Goal: Transaction & Acquisition: Purchase product/service

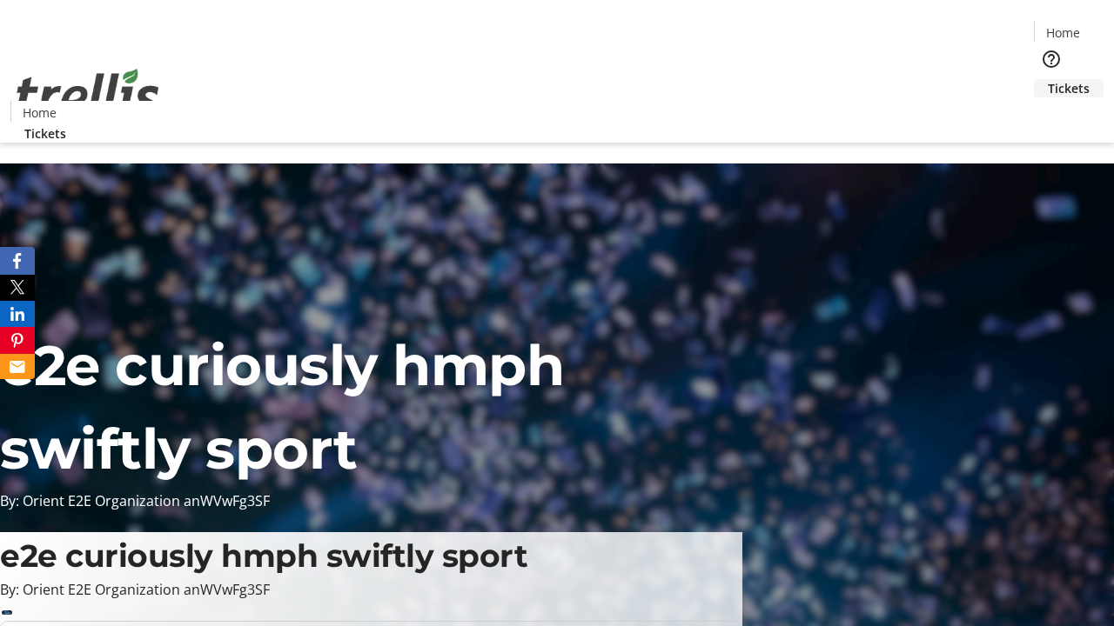
click at [1047, 79] on span "Tickets" at bounding box center [1068, 88] width 42 height 18
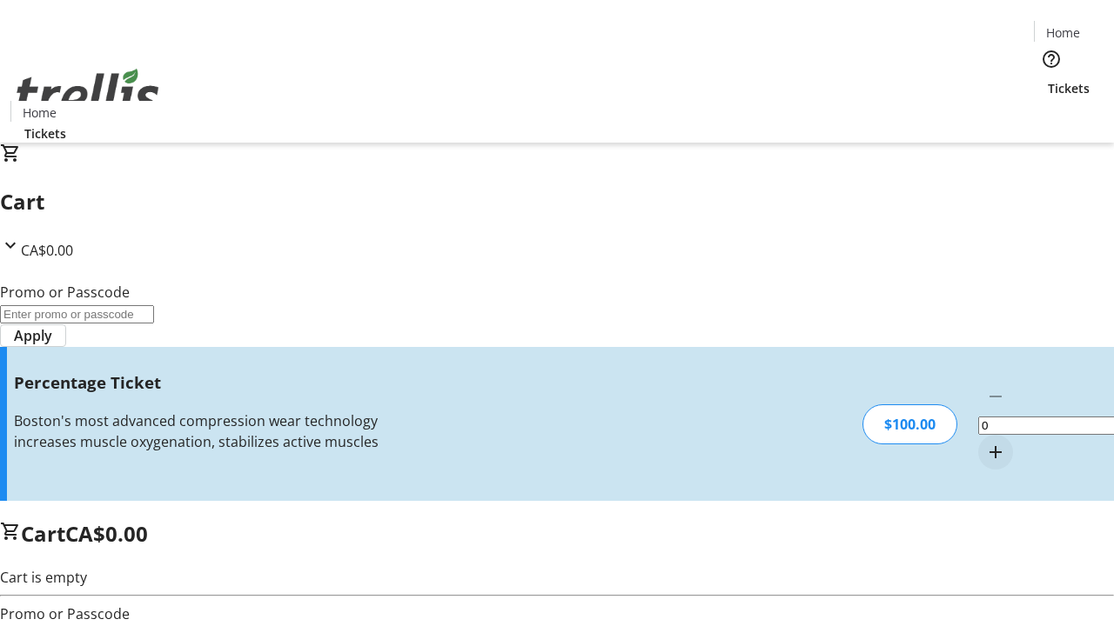
click at [985, 442] on mat-icon "Increment by one" at bounding box center [995, 452] width 21 height 21
type input "1"
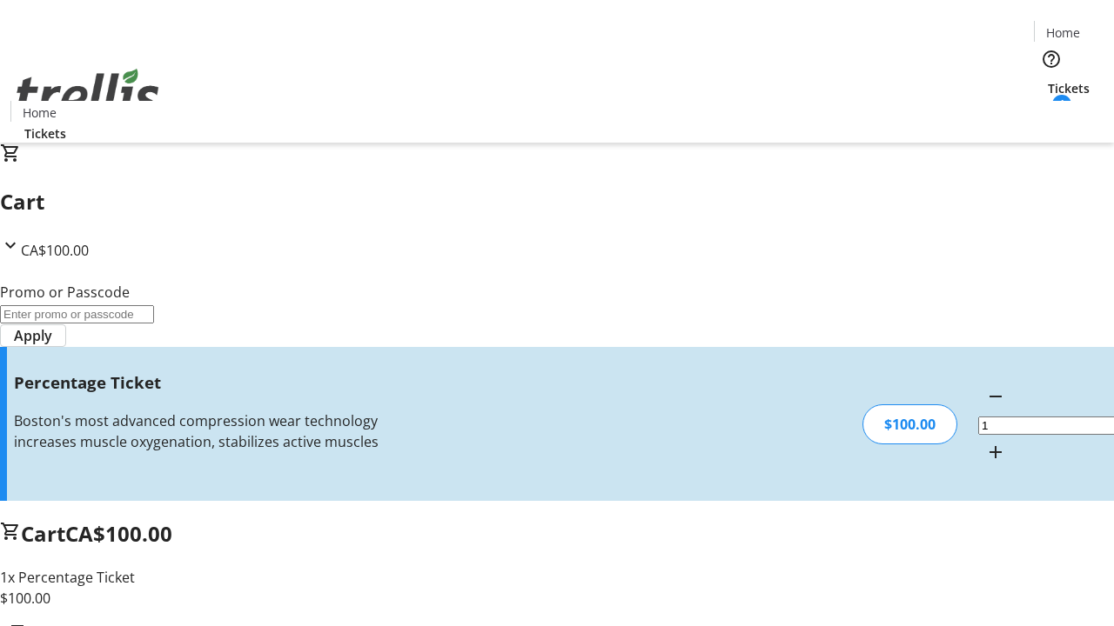
type input "FOO"
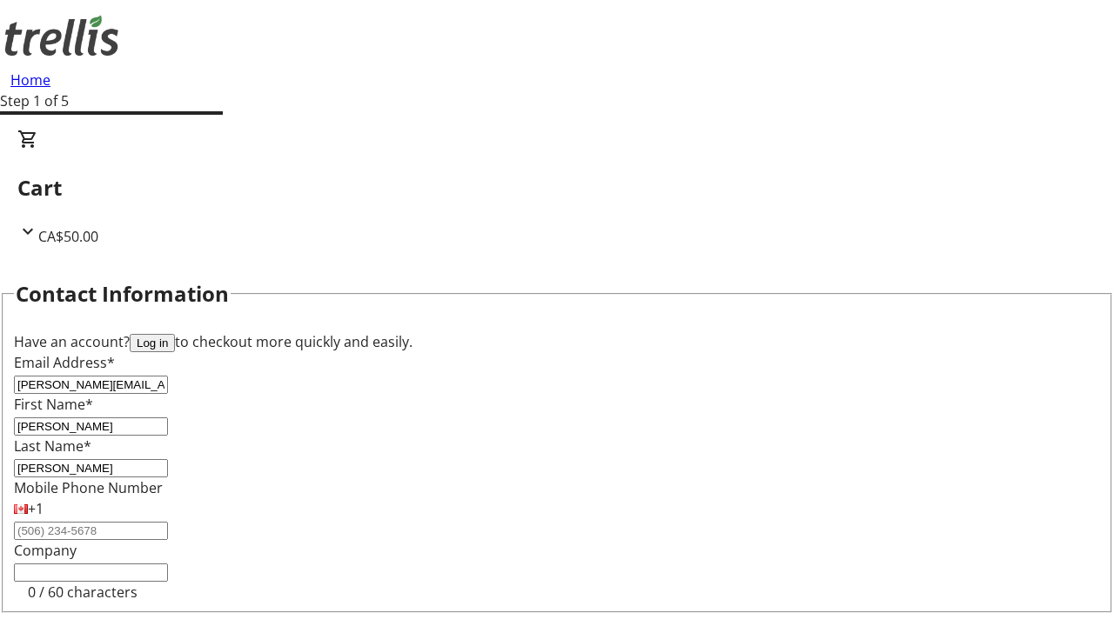
type input "[PERSON_NAME]"
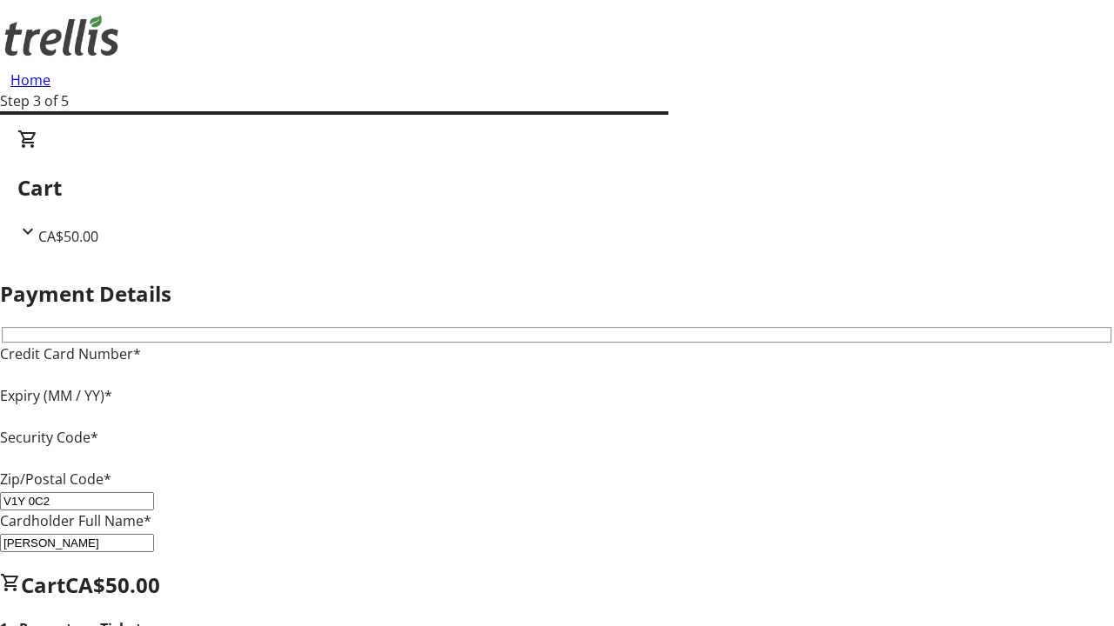
type input "V1Y 0C2"
